Goal: Information Seeking & Learning: Learn about a topic

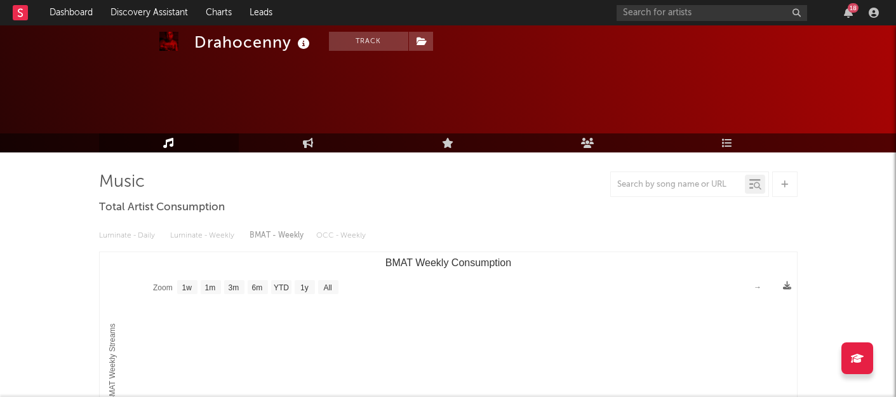
select select "1w"
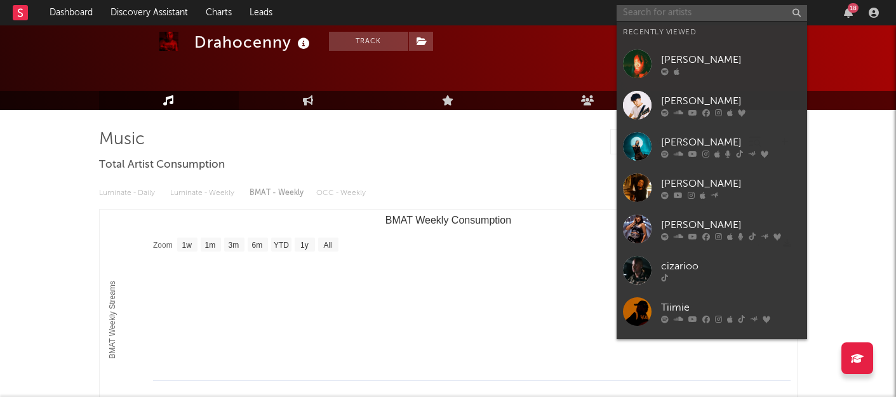
click at [652, 17] on input "text" at bounding box center [712, 13] width 191 height 16
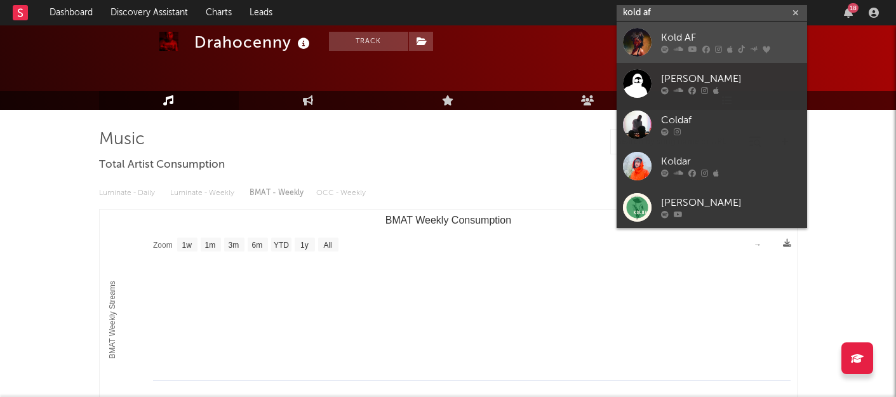
type input "kold af"
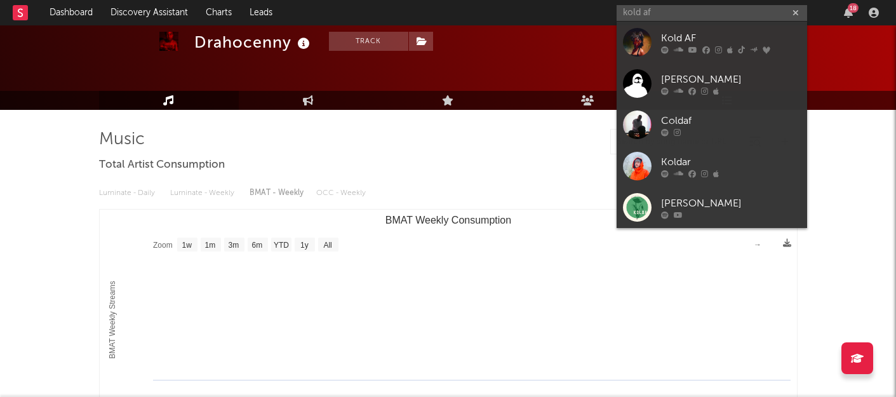
click at [677, 41] on div "Kold AF" at bounding box center [731, 37] width 140 height 15
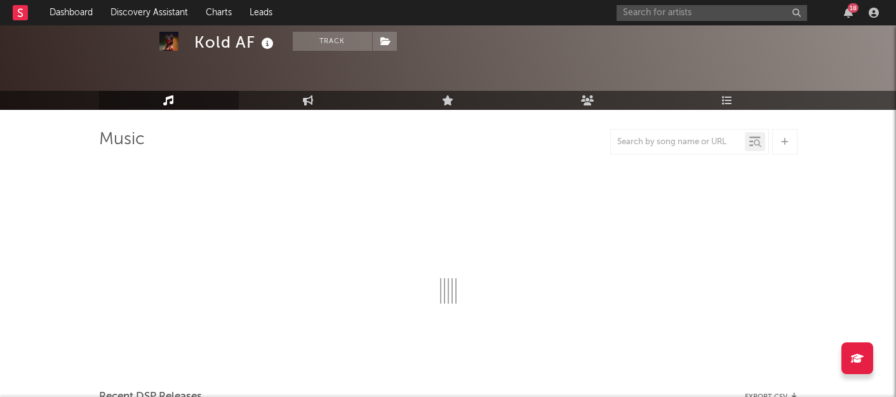
select select "6m"
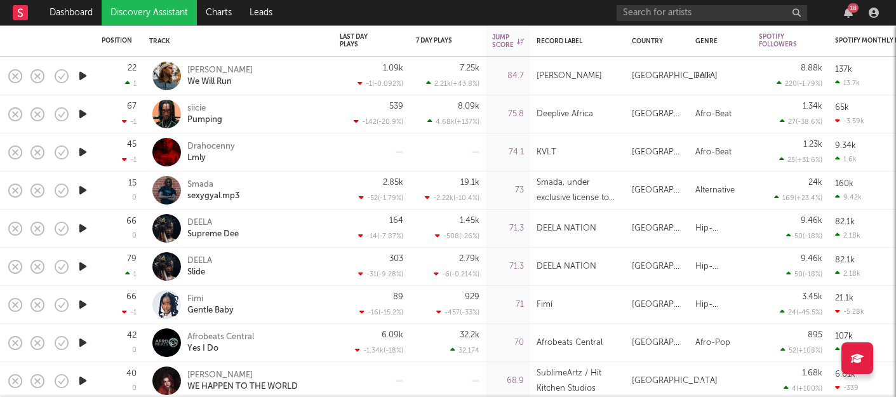
click at [86, 149] on icon "button" at bounding box center [82, 152] width 13 height 16
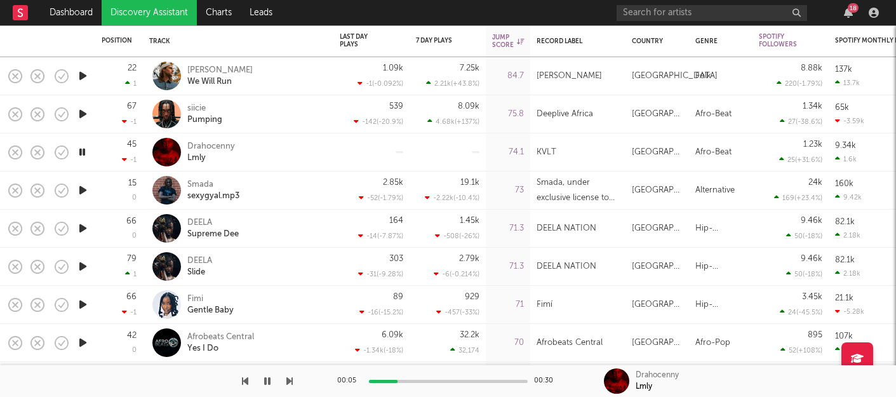
click at [441, 383] on div "00:05 00:30" at bounding box center [448, 381] width 222 height 32
click at [458, 379] on div "00:06 00:30" at bounding box center [448, 381] width 222 height 32
click at [459, 380] on div at bounding box center [448, 381] width 159 height 3
click at [82, 185] on icon "button" at bounding box center [82, 190] width 13 height 16
click at [203, 183] on div "Smada" at bounding box center [213, 184] width 52 height 11
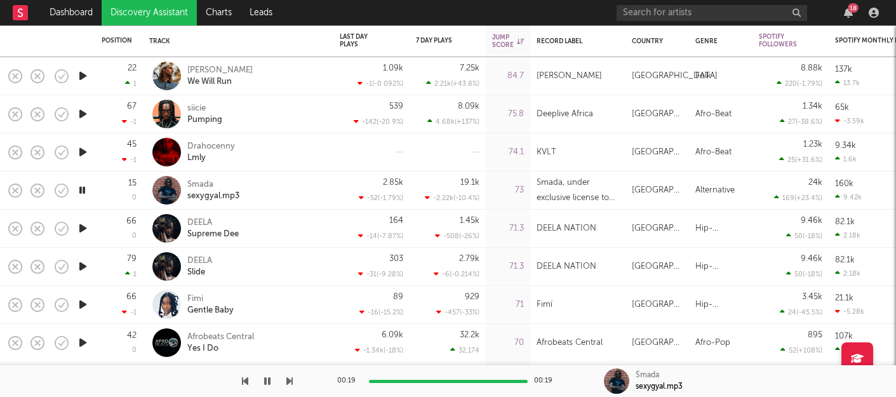
click at [81, 228] on icon "button" at bounding box center [82, 228] width 13 height 16
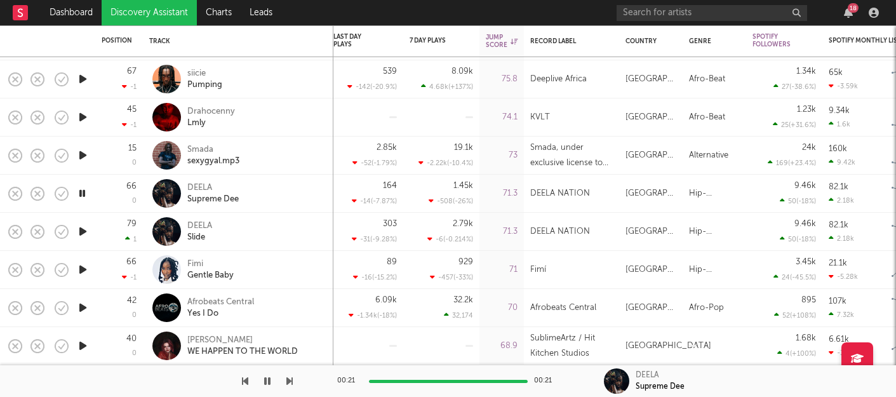
click at [79, 235] on icon "button" at bounding box center [82, 232] width 13 height 16
click at [425, 386] on div "00:02 00:27" at bounding box center [448, 381] width 222 height 32
click at [86, 266] on icon "button" at bounding box center [82, 270] width 13 height 16
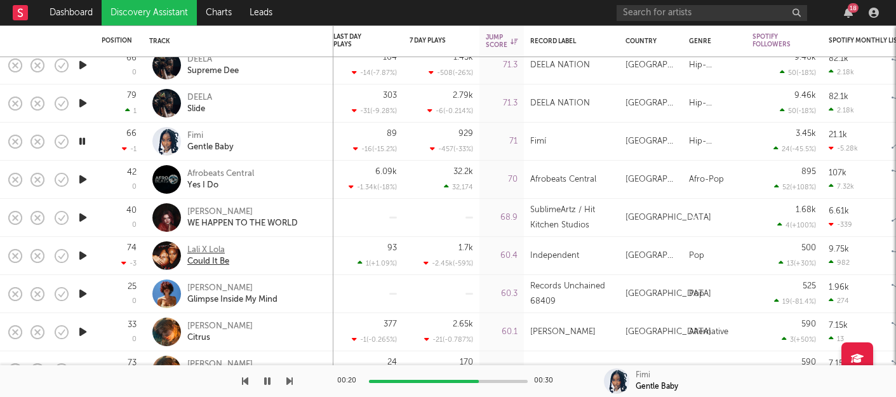
click at [200, 259] on div "Could It Be" at bounding box center [208, 261] width 42 height 11
click at [80, 257] on icon "button" at bounding box center [82, 256] width 13 height 16
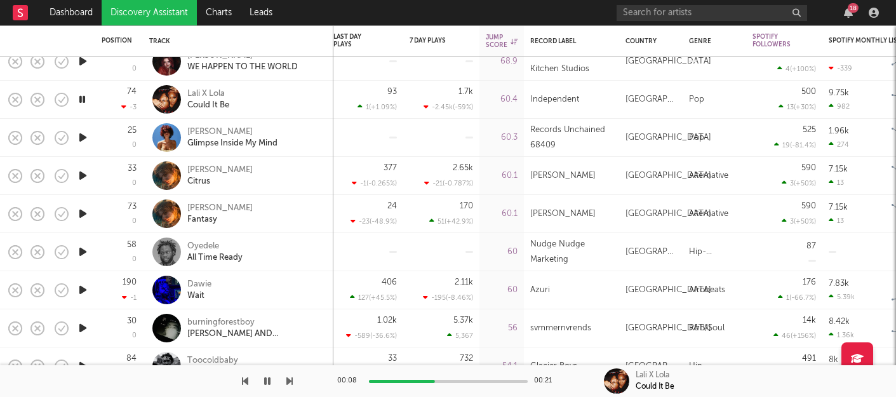
click at [81, 252] on icon "button" at bounding box center [82, 252] width 13 height 16
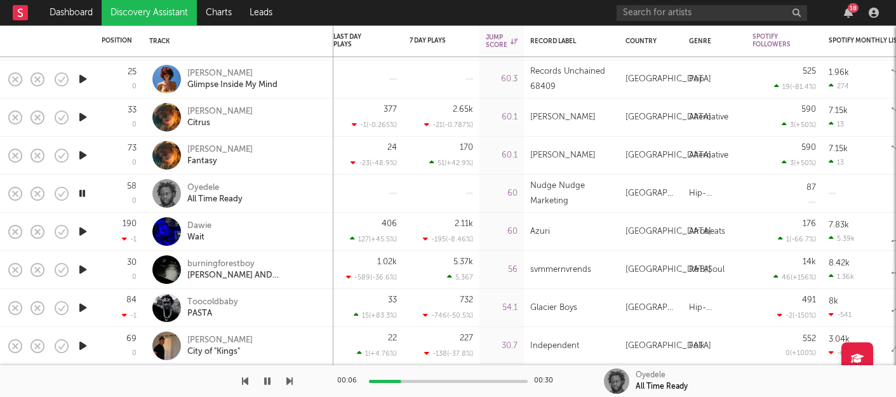
click at [436, 378] on div "00:06 00:30" at bounding box center [448, 381] width 222 height 32
click at [88, 304] on icon "button" at bounding box center [82, 308] width 13 height 16
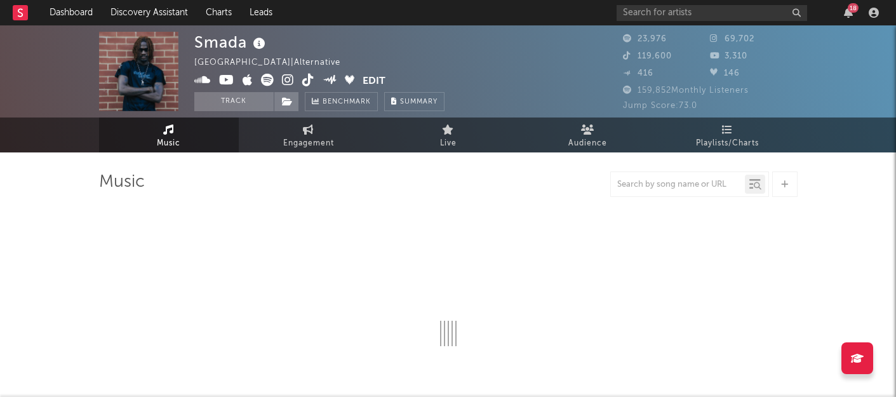
select select "6m"
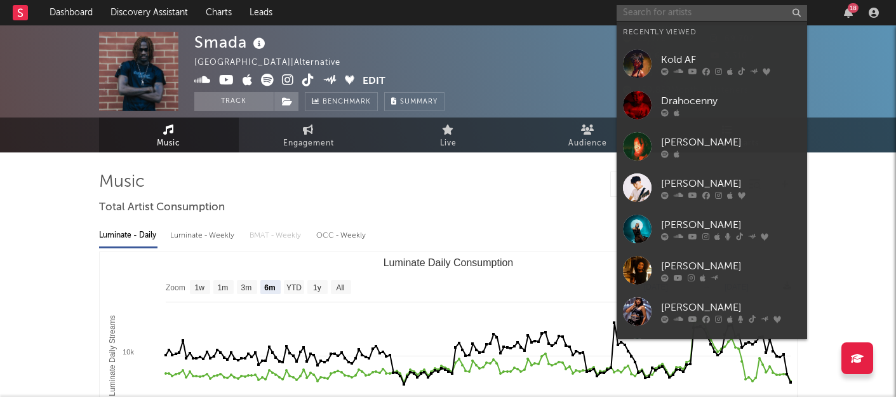
click at [669, 15] on input "text" at bounding box center [712, 13] width 191 height 16
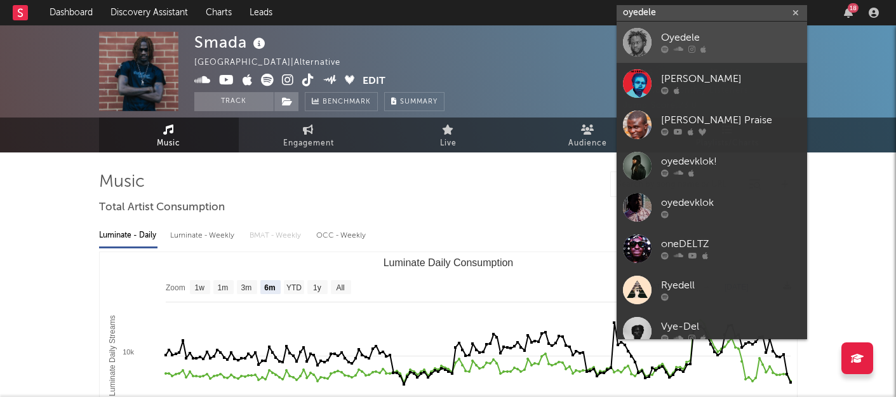
type input "oyedele"
click at [666, 36] on div "Oyedele" at bounding box center [731, 37] width 140 height 15
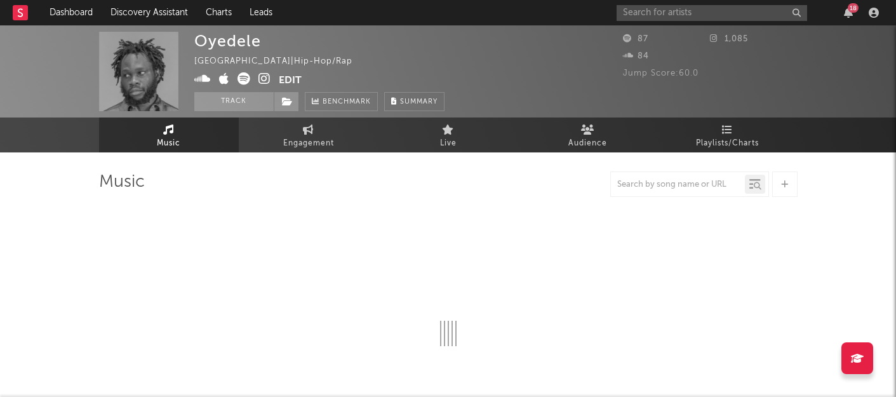
select select "1w"
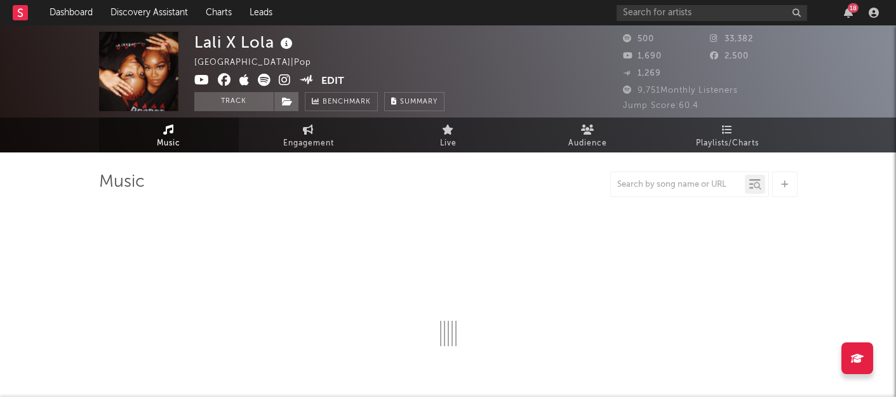
select select "6m"
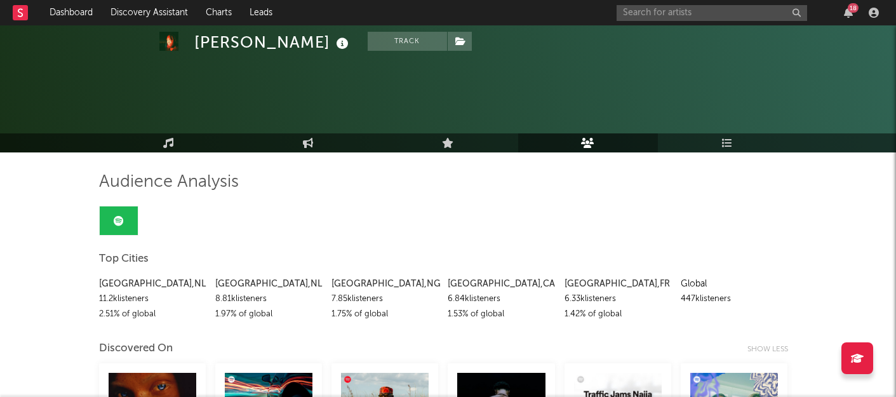
scroll to position [190, 0]
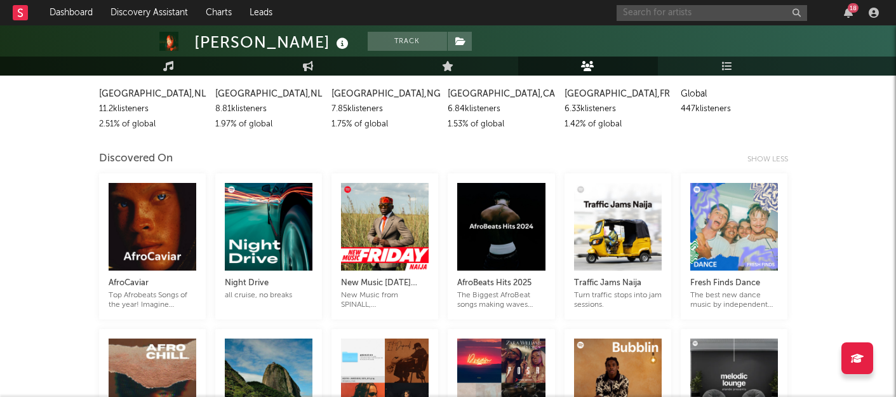
click at [638, 15] on input "text" at bounding box center [712, 13] width 191 height 16
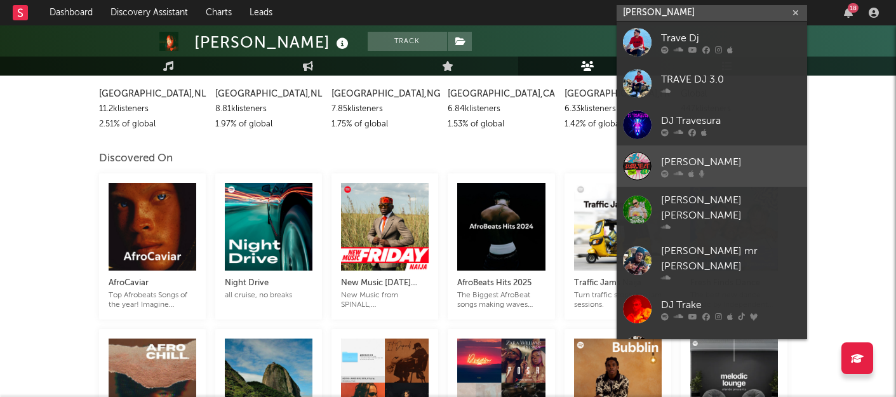
type input "[PERSON_NAME]"
click at [694, 160] on div "[PERSON_NAME]" at bounding box center [731, 161] width 140 height 15
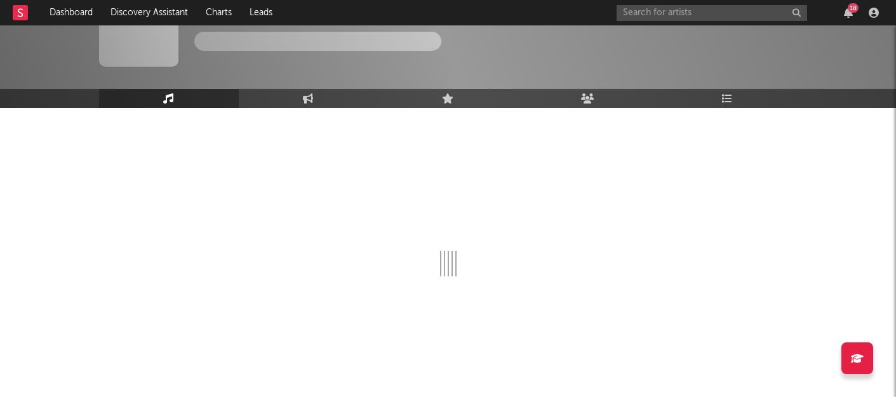
select select "1w"
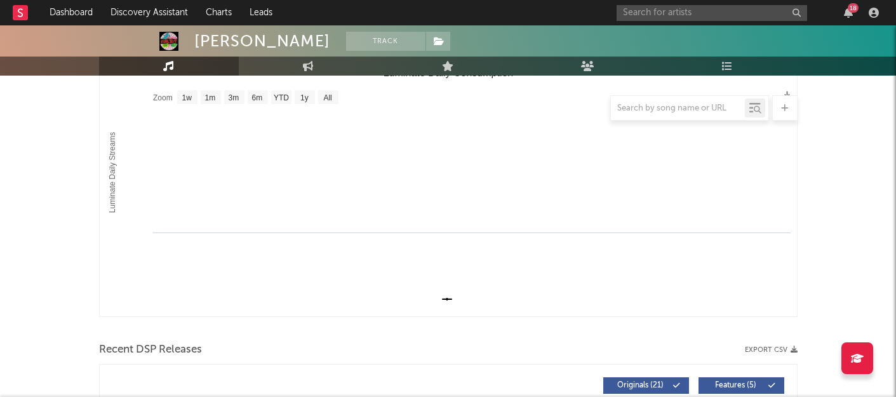
scroll to position [0, 0]
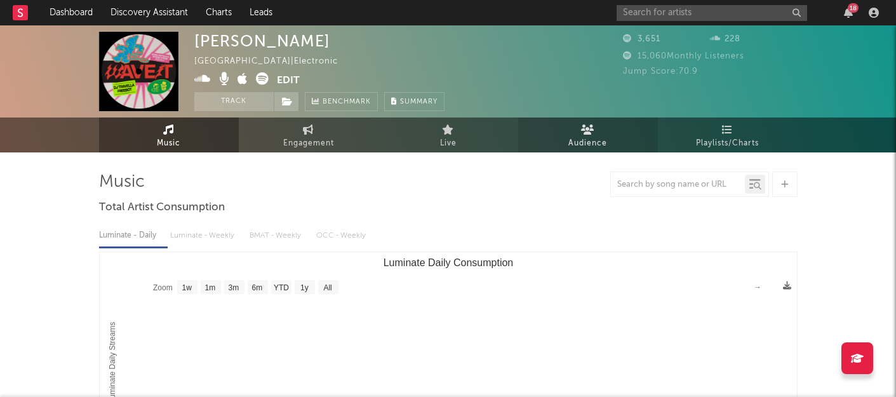
click at [599, 136] on span "Audience" at bounding box center [588, 143] width 39 height 15
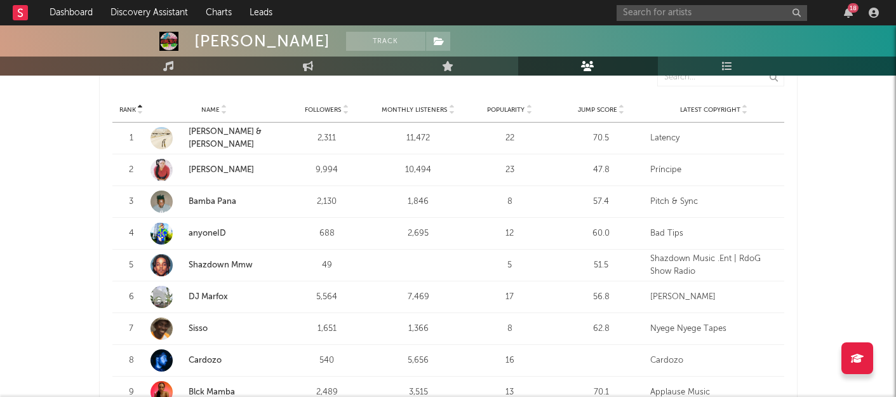
scroll to position [317, 0]
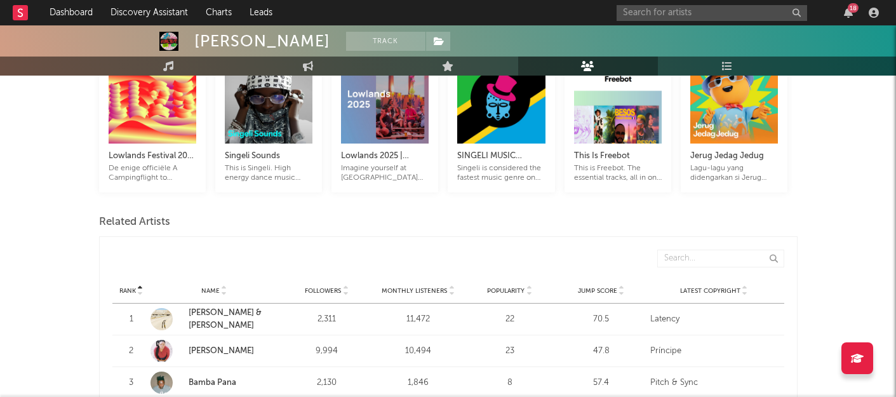
click at [611, 291] on span "Jump Score" at bounding box center [597, 291] width 39 height 8
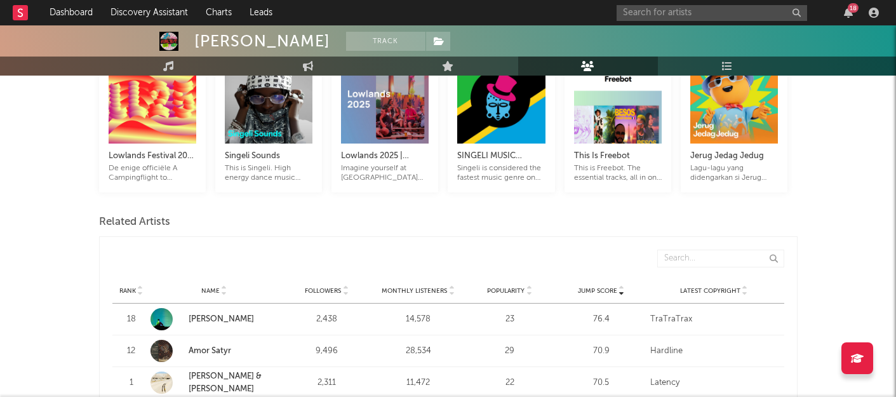
scroll to position [0, 0]
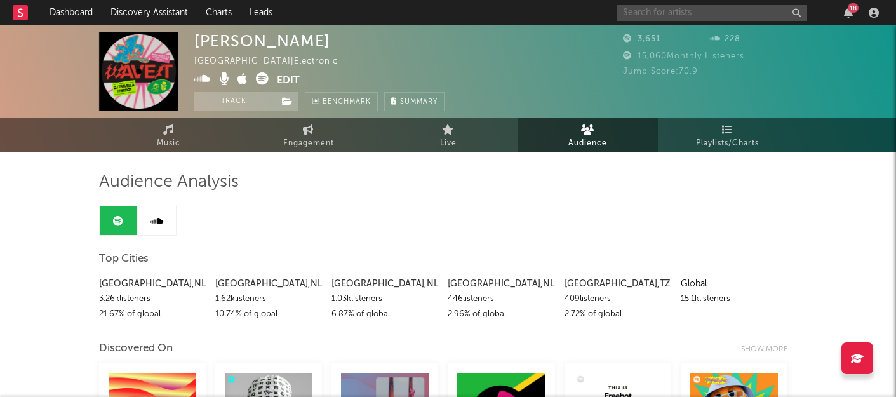
click at [673, 10] on input "text" at bounding box center [712, 13] width 191 height 16
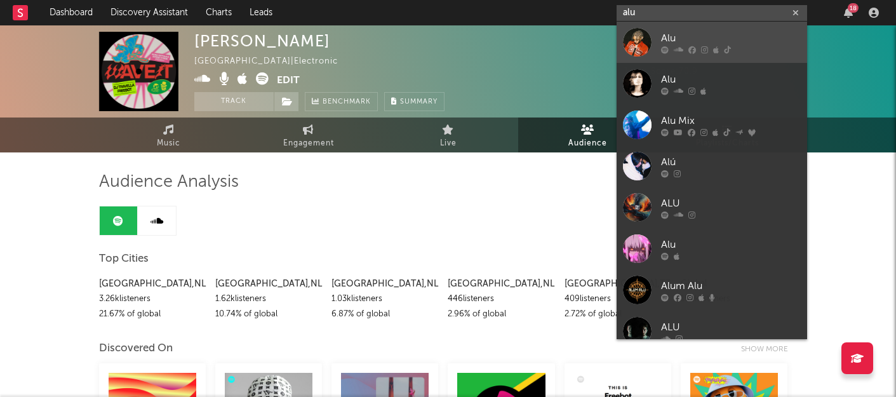
type input "alu"
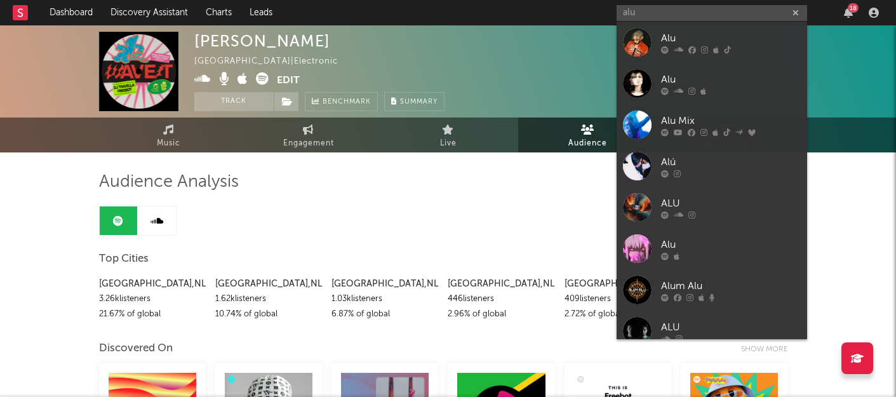
click at [686, 30] on div "Alu" at bounding box center [731, 37] width 140 height 15
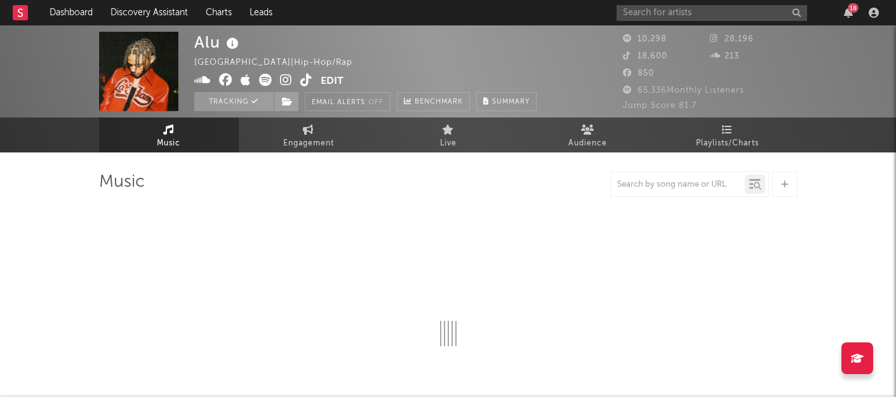
select select "6m"
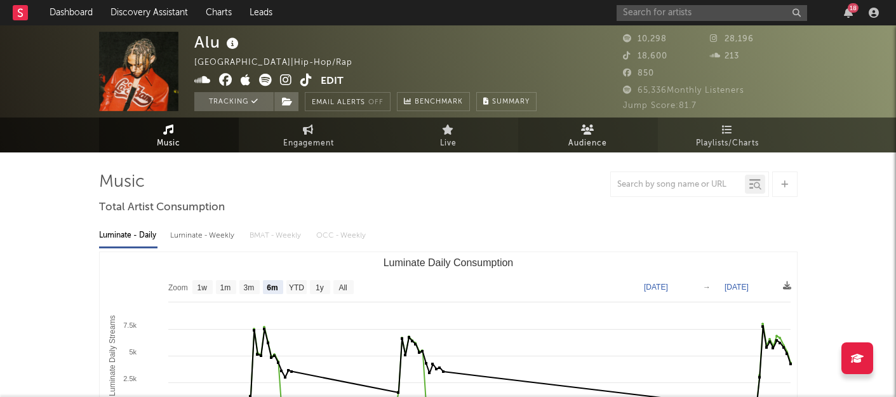
click at [605, 134] on link "Audience" at bounding box center [588, 135] width 140 height 35
